Goal: Task Accomplishment & Management: Use online tool/utility

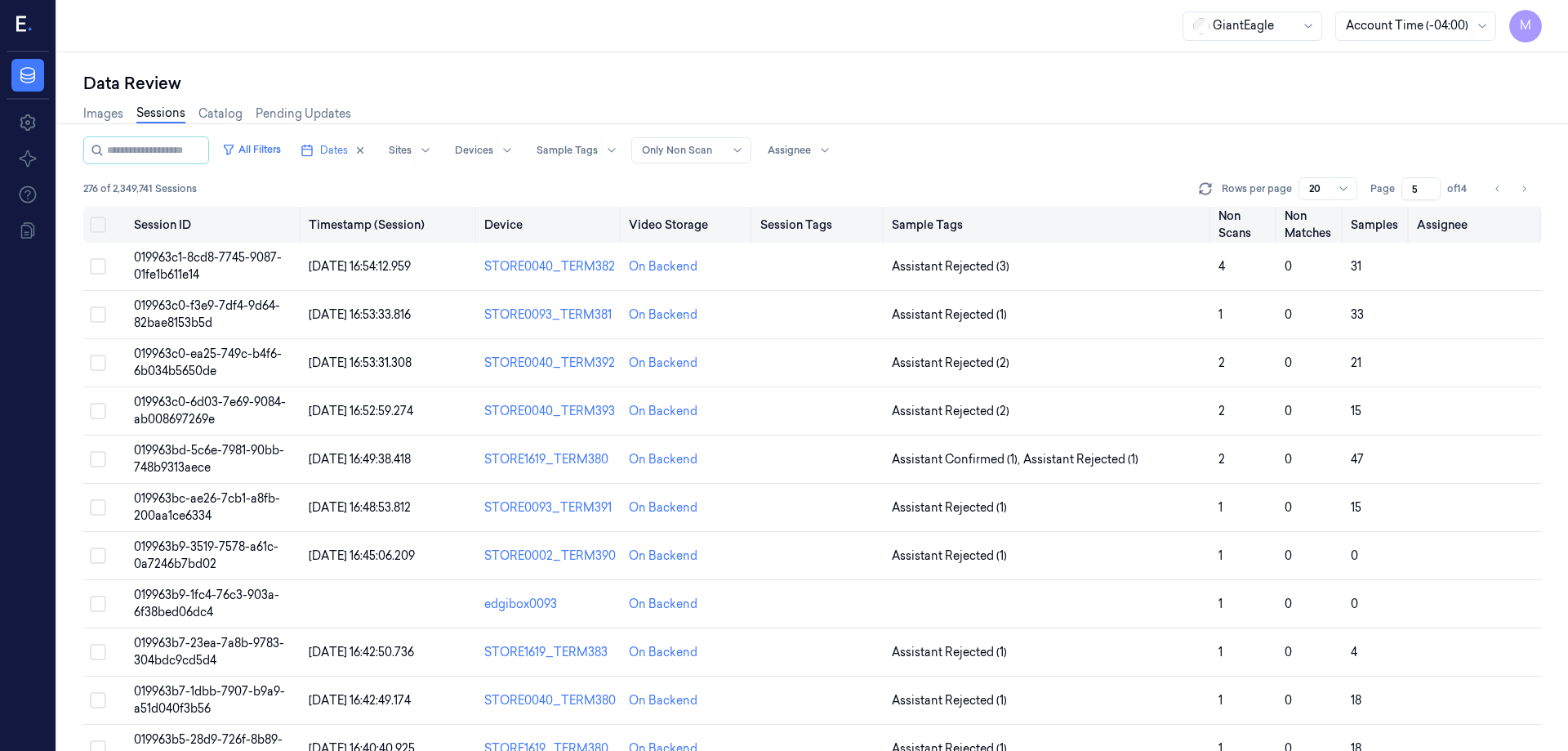
drag, startPoint x: 93, startPoint y: 224, endPoint x: 117, endPoint y: 230, distance: 24.7
click at [93, 224] on button "Select all" at bounding box center [98, 224] width 16 height 16
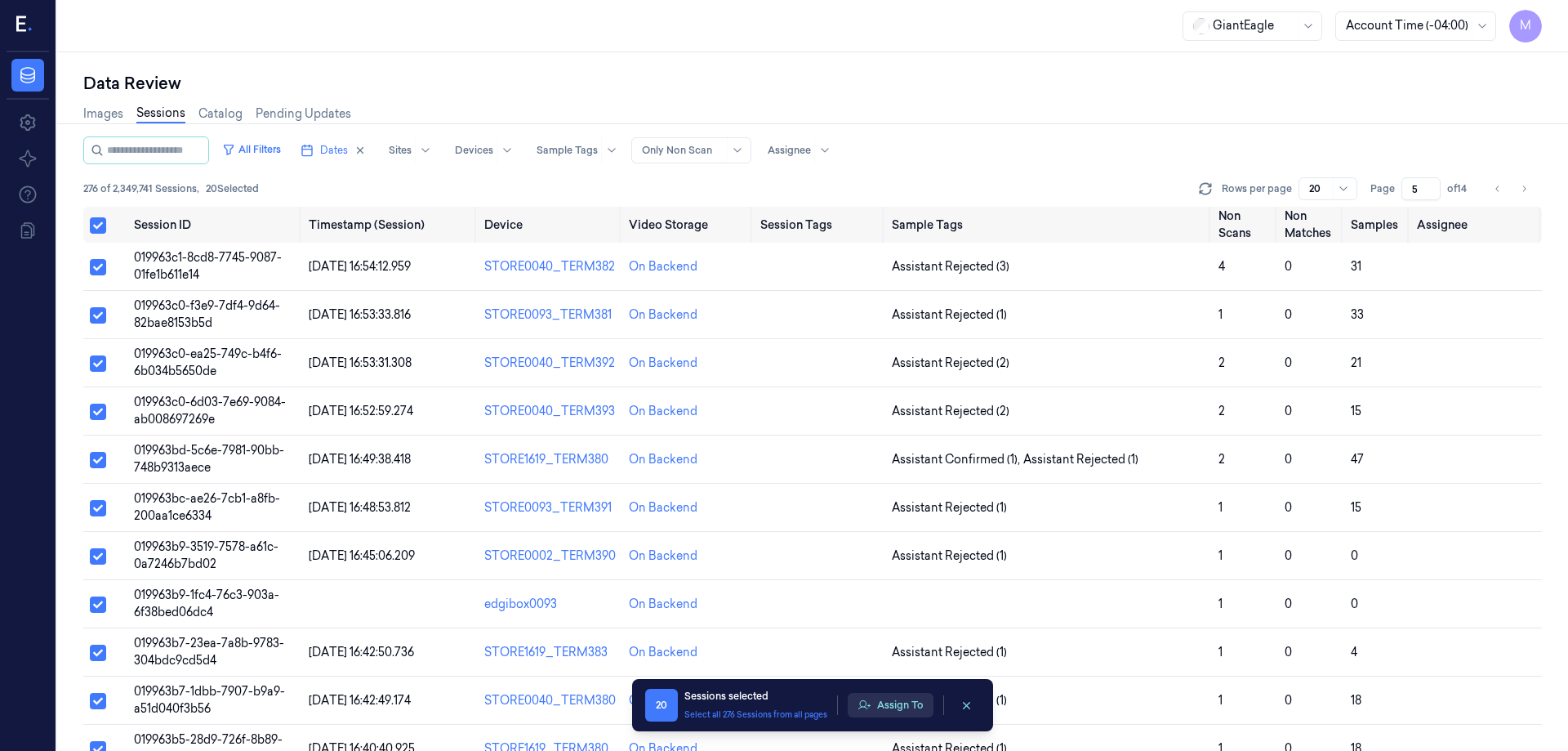
click at [911, 707] on button "Assign To" at bounding box center [890, 705] width 85 height 25
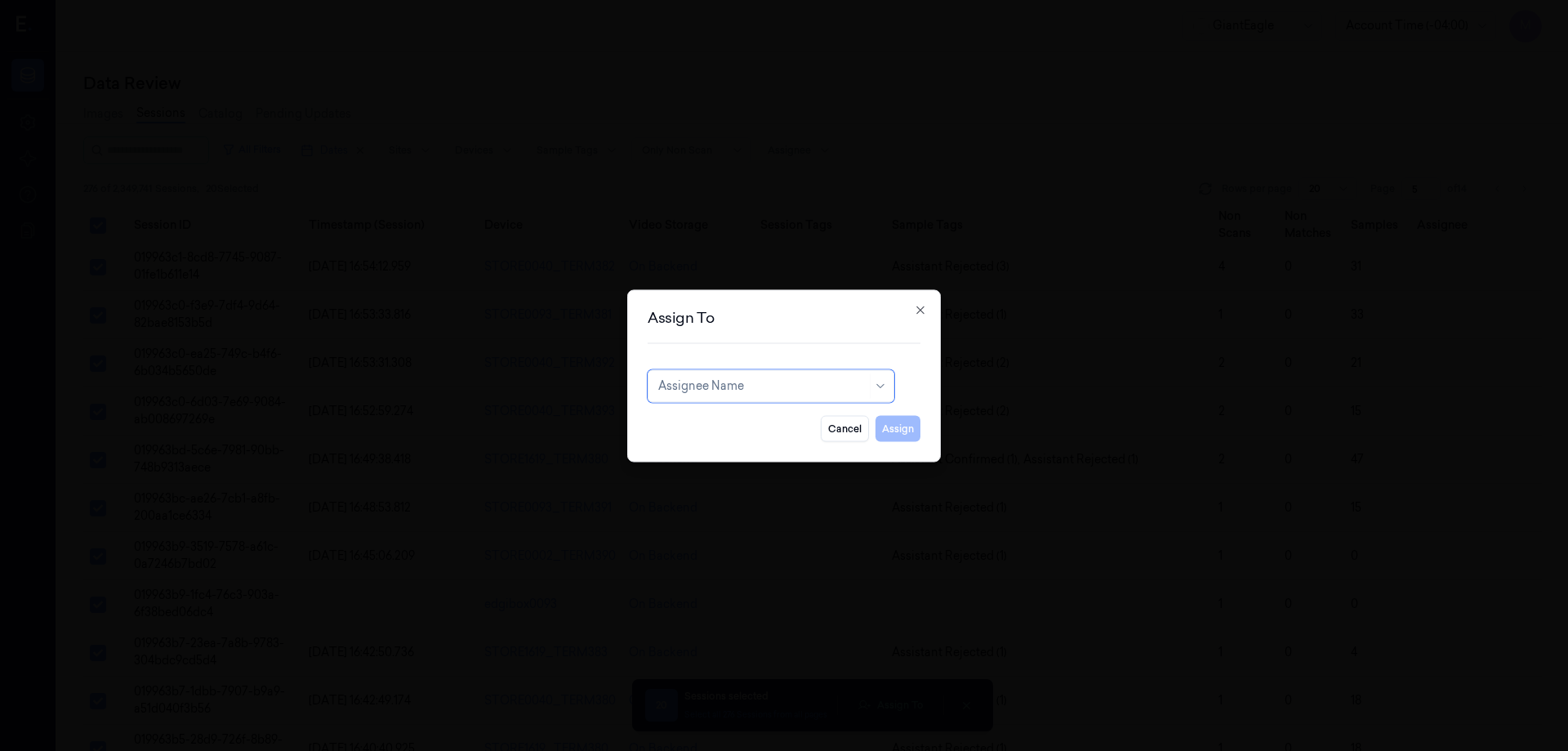
click at [775, 379] on div at bounding box center [762, 386] width 209 height 17
type input "ay"
click at [764, 420] on div "[PERSON_NAME]" at bounding box center [771, 423] width 226 height 17
click at [895, 429] on button "Assign" at bounding box center [898, 429] width 45 height 27
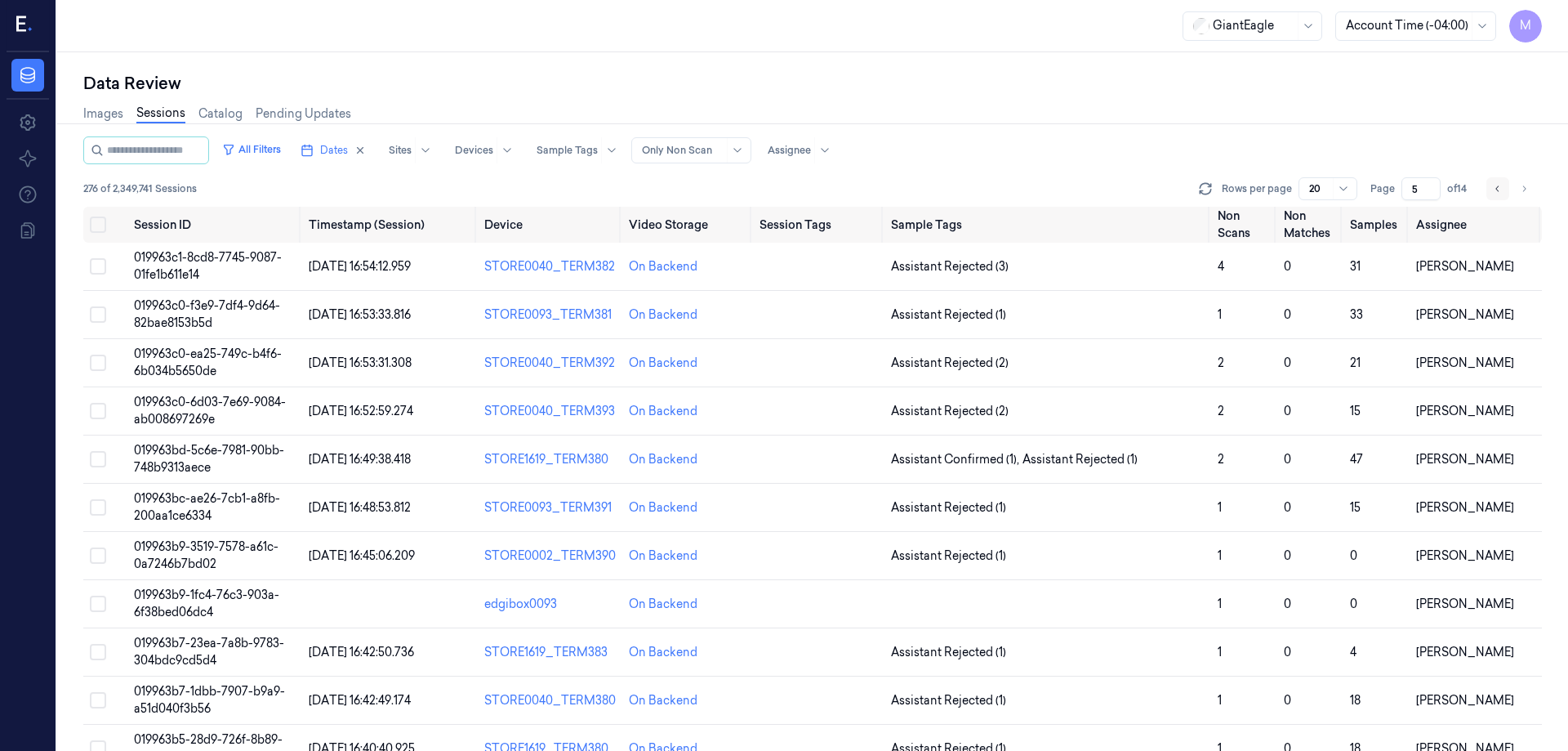
click at [1491, 192] on button "Go to previous page" at bounding box center [1498, 189] width 23 height 23
type input "4"
